Goal: Task Accomplishment & Management: Manage account settings

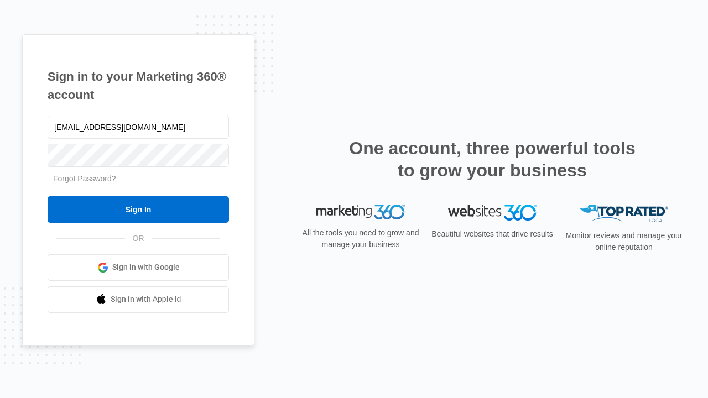
type input "dankie614@gmail.com"
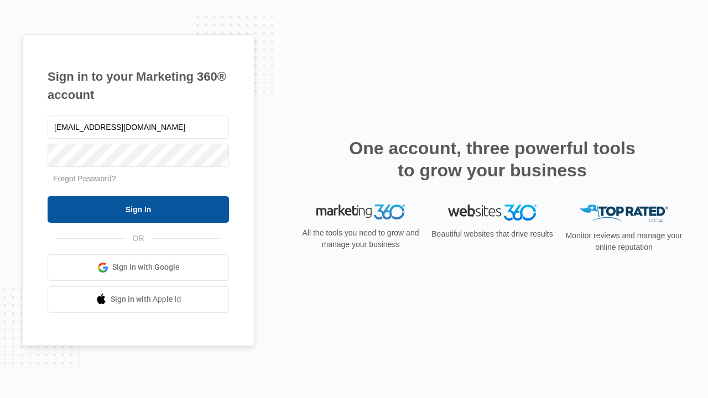
click at [138, 209] on input "Sign In" at bounding box center [138, 209] width 181 height 27
